Goal: Find specific page/section: Find specific page/section

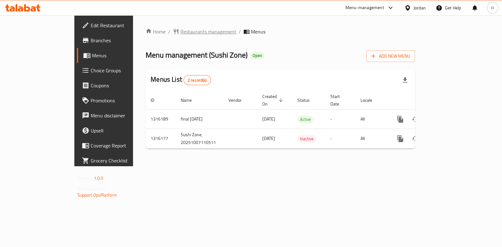
click at [180, 30] on span "Restaurants management" at bounding box center [208, 32] width 56 height 8
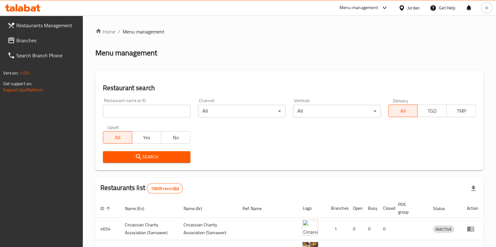
click at [160, 111] on input "search" at bounding box center [146, 111] width 87 height 13
paste input "بايت اند مور"
click button "Search" at bounding box center [146, 157] width 87 height 12
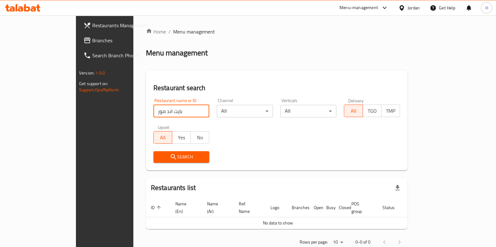
drag, startPoint x: 115, startPoint y: 111, endPoint x: 103, endPoint y: 112, distance: 12.9
click at [153, 112] on input "بايت اند مور" at bounding box center [181, 111] width 56 height 13
click button "Search" at bounding box center [181, 157] width 56 height 12
click at [153, 112] on input "بايت اند" at bounding box center [181, 111] width 56 height 13
click button "Search" at bounding box center [181, 157] width 56 height 12
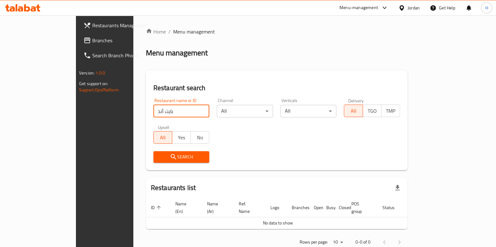
click at [153, 112] on input "بايت أند" at bounding box center [181, 111] width 56 height 13
paste input "Byte & More"
click button "Search" at bounding box center [181, 157] width 56 height 12
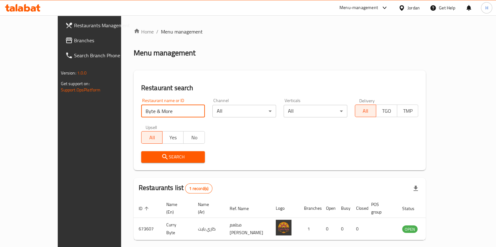
click at [141, 112] on input "Byte & More" at bounding box center [173, 111] width 64 height 13
type input "Bite & More"
click button "Search" at bounding box center [173, 157] width 64 height 12
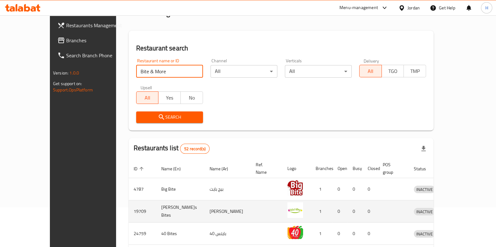
scroll to position [39, 0]
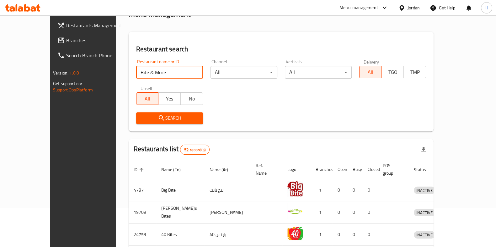
click at [140, 71] on input "Bite & More" at bounding box center [169, 72] width 67 height 13
